Goal: Task Accomplishment & Management: Manage account settings

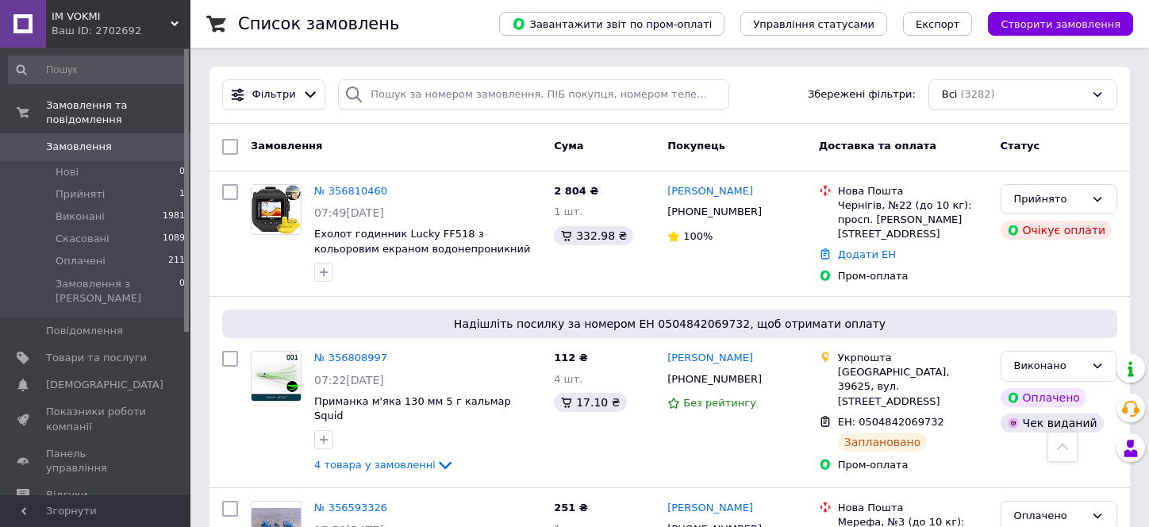
scroll to position [396, 0]
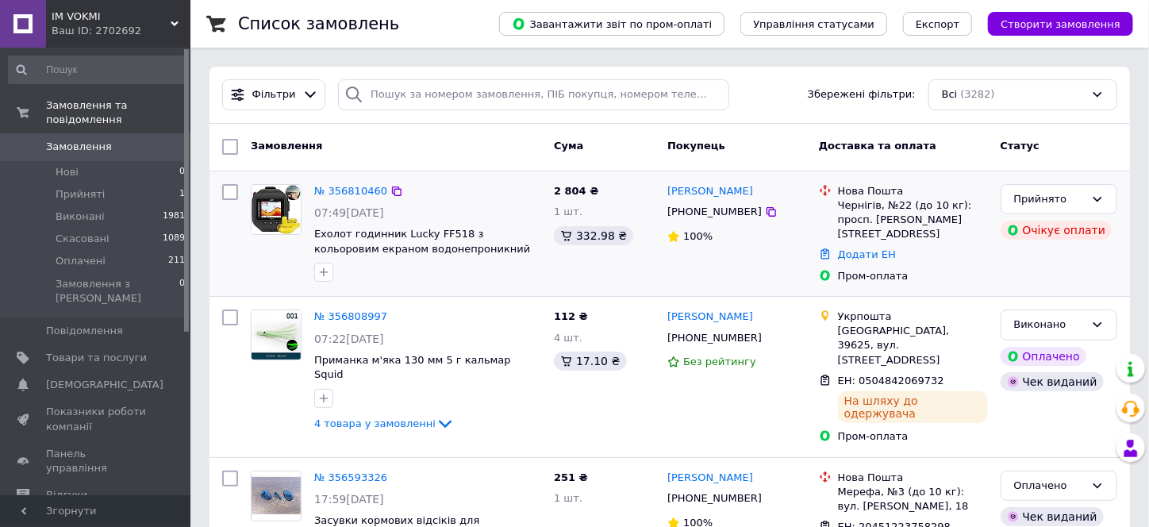
click at [275, 206] on img at bounding box center [276, 209] width 49 height 49
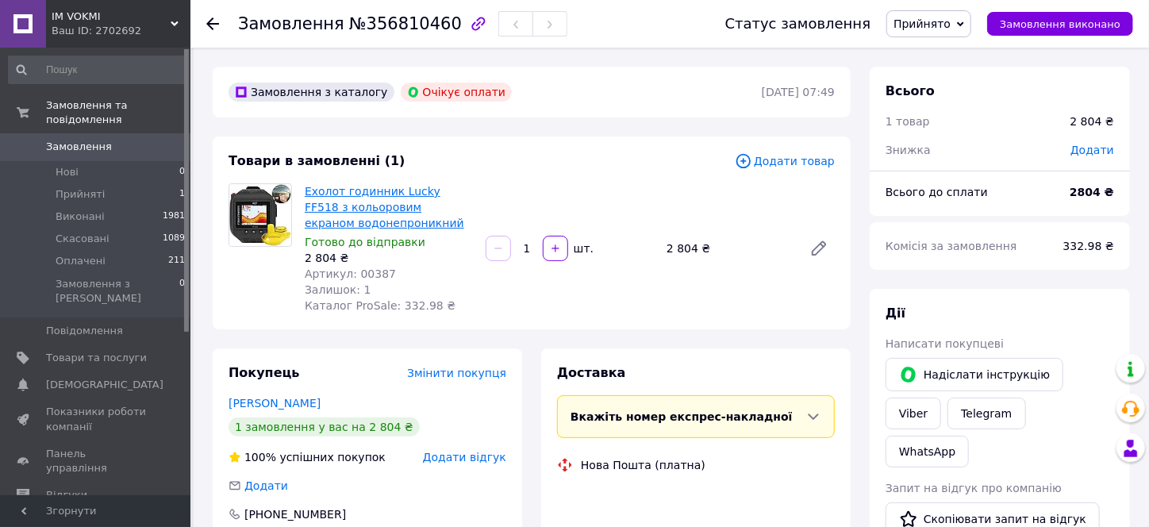
click at [381, 206] on link "Ехолот годинник Lucky FF518 з кольоровим екраном водонепроникний" at bounding box center [385, 207] width 160 height 44
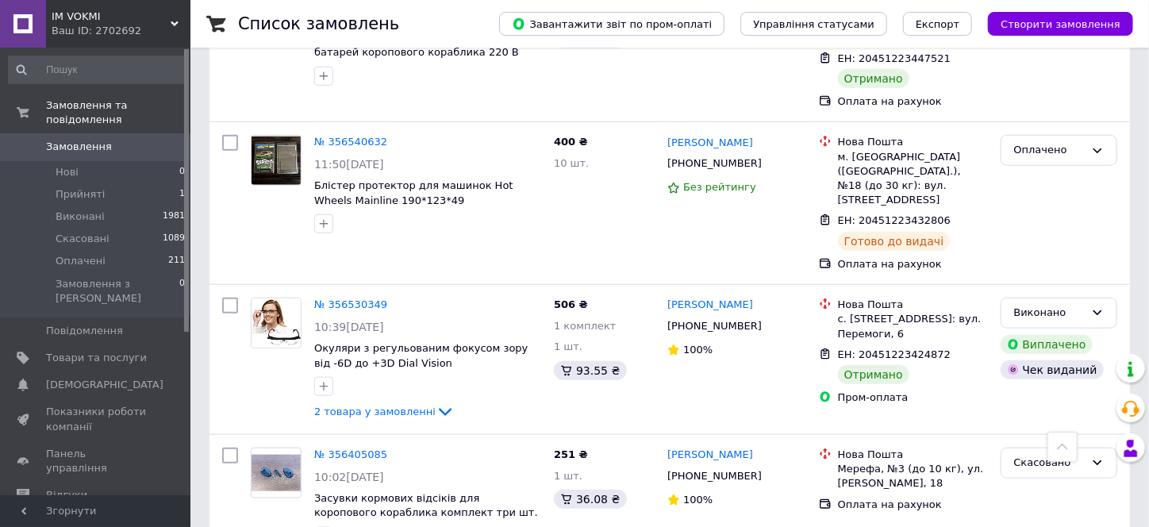
scroll to position [635, 0]
